Goal: Task Accomplishment & Management: Manage account settings

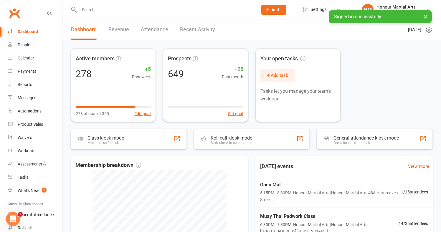
click at [123, 11] on input "text" at bounding box center [166, 10] width 176 height 8
paste input "[PERSON_NAME]"
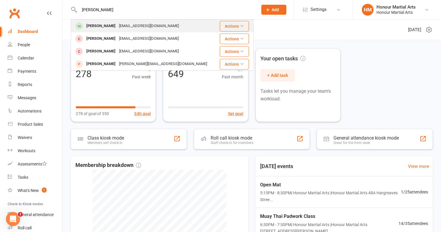
type input "[PERSON_NAME]"
click at [116, 24] on div "[PERSON_NAME]" at bounding box center [101, 26] width 33 height 9
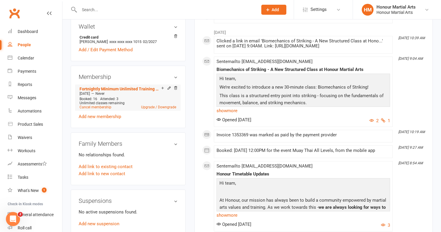
scroll to position [196, 0]
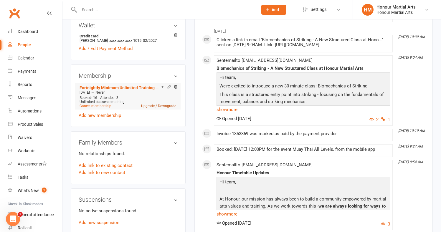
click at [147, 108] on link "Upgrade / Downgrade" at bounding box center [158, 106] width 35 height 4
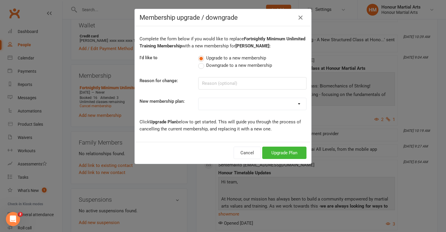
select select "13"
click at [286, 150] on button "Upgrade Plan" at bounding box center [284, 153] width 44 height 12
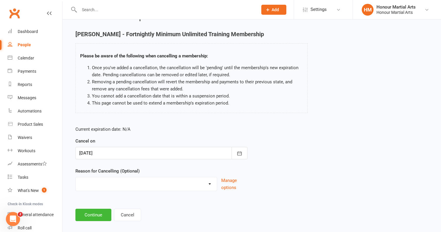
scroll to position [15, 0]
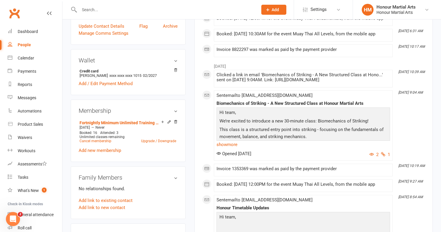
scroll to position [157, 0]
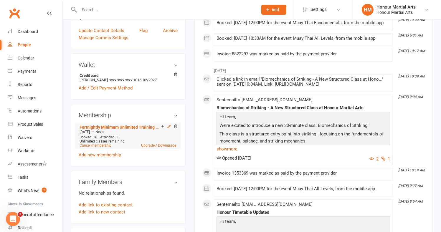
click at [168, 128] on icon at bounding box center [169, 126] width 3 height 3
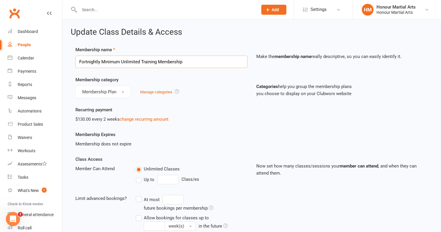
click at [189, 59] on input "Fortnightly Minimum Unlimited Training Membership" at bounding box center [161, 62] width 172 height 12
paste input "[PERSON_NAME]"
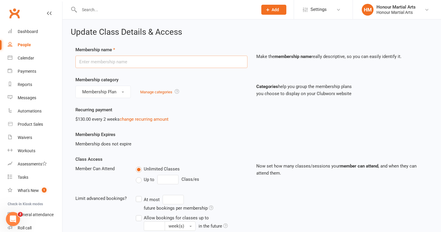
type input "[PERSON_NAME]"
drag, startPoint x: 138, startPoint y: 58, endPoint x: 19, endPoint y: 55, distance: 118.6
paste input "12 Month Unlimited Training Membership"
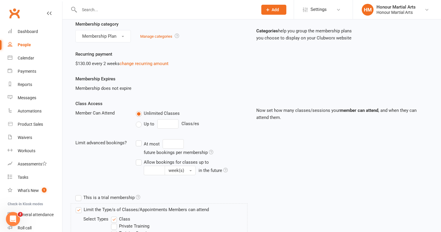
scroll to position [57, 0]
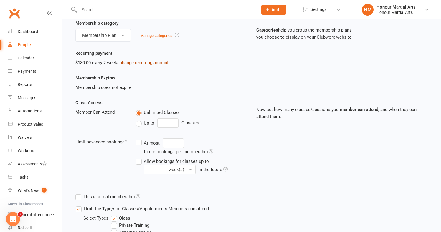
type input "12 Month Unlimited Training Membership"
click at [140, 61] on link "change recurring amount" at bounding box center [144, 62] width 49 height 5
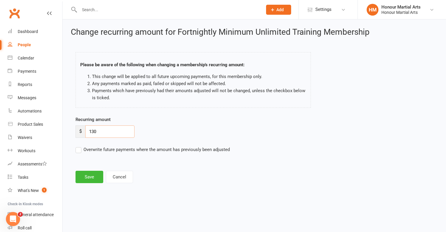
click at [110, 133] on input "130" at bounding box center [109, 132] width 49 height 12
type input "100"
click at [78, 151] on label "Overwrite future payments where the amount has previously been adjusted" at bounding box center [152, 149] width 154 height 7
click at [78, 146] on input "Overwrite future payments where the amount has previously been adjusted" at bounding box center [152, 146] width 154 height 0
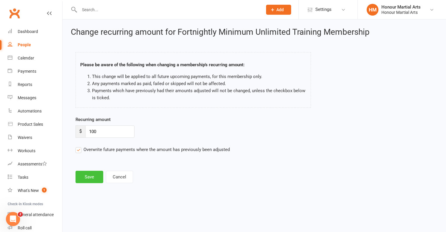
click at [88, 181] on button "Save" at bounding box center [89, 177] width 28 height 12
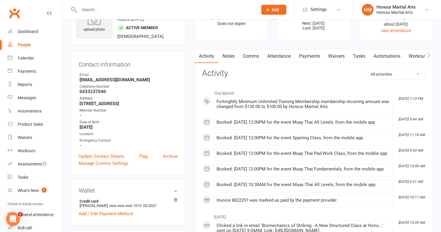
scroll to position [3, 0]
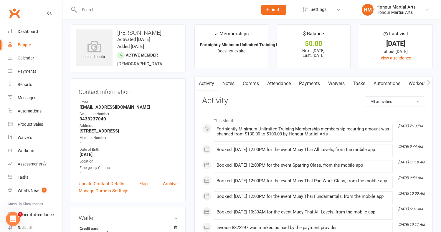
click at [310, 87] on link "Payments" at bounding box center [309, 84] width 29 height 14
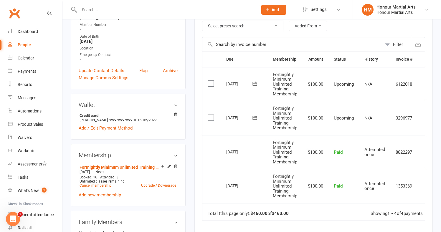
scroll to position [131, 0]
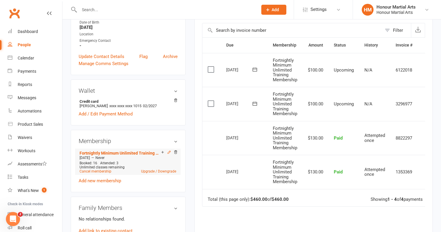
click at [170, 154] on icon at bounding box center [169, 152] width 3 height 3
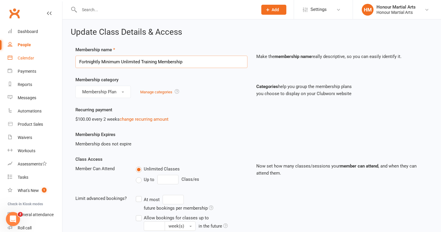
drag, startPoint x: 189, startPoint y: 64, endPoint x: 46, endPoint y: 57, distance: 142.9
paste input "12 Month"
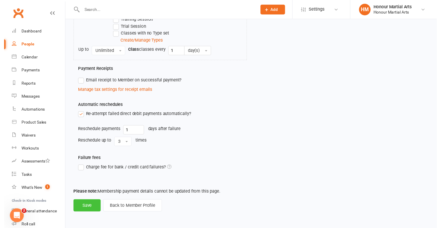
scroll to position [274, 0]
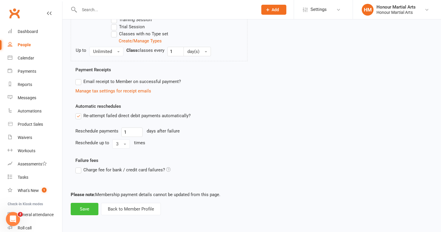
type input "12 Month Unlimited Training Membership"
click at [77, 207] on button "Save" at bounding box center [85, 209] width 28 height 12
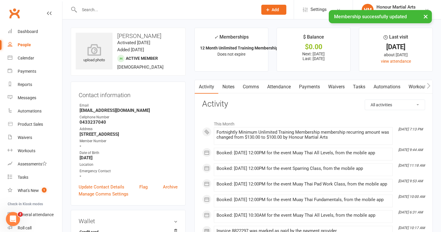
click at [313, 85] on link "Payments" at bounding box center [309, 87] width 29 height 14
